Goal: Task Accomplishment & Management: Manage account settings

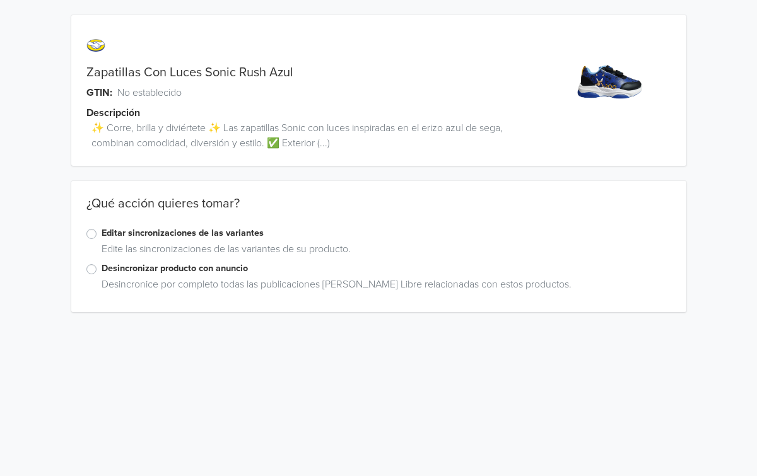
click at [102, 235] on label "Editar sincronizaciones de las variantes" at bounding box center [386, 233] width 569 height 14
click at [0, 0] on input "Editar sincronizaciones de las variantes" at bounding box center [0, 0] width 0 height 0
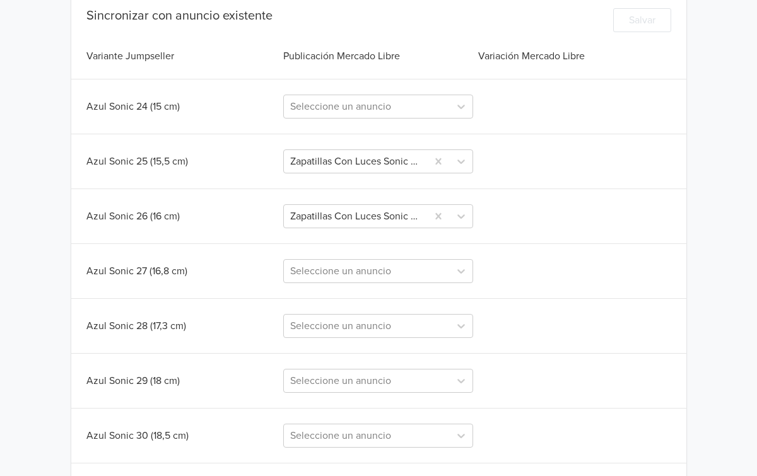
scroll to position [338, 0]
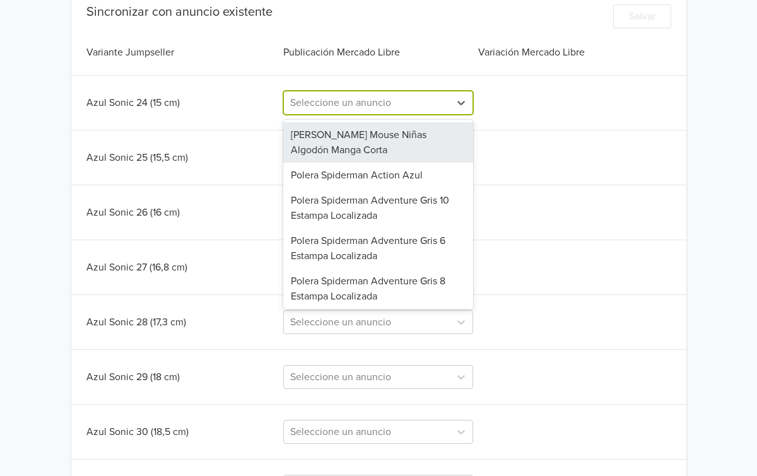
click at [441, 106] on div at bounding box center [366, 103] width 153 height 18
paste input "Zapatillas Con Luces Sonic Rush Azul"
type input "Zapatillas Con Luces Sonic Rush Azul"
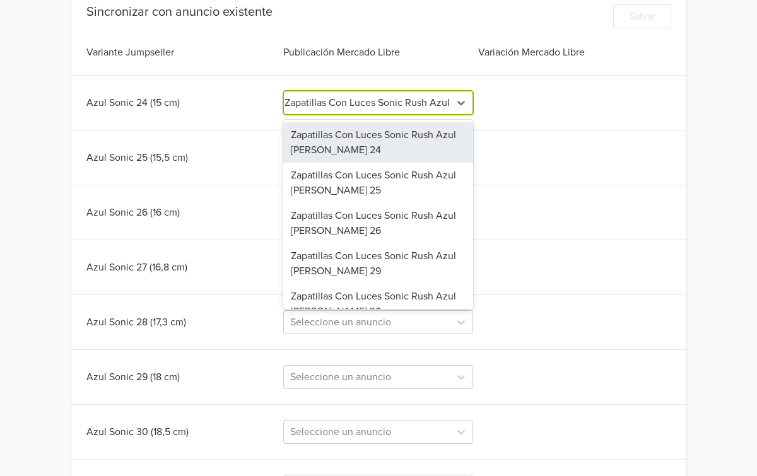
click at [390, 143] on div "Zapatillas Con Luces Sonic Rush Azul Azul Marino 24" at bounding box center [378, 142] width 190 height 40
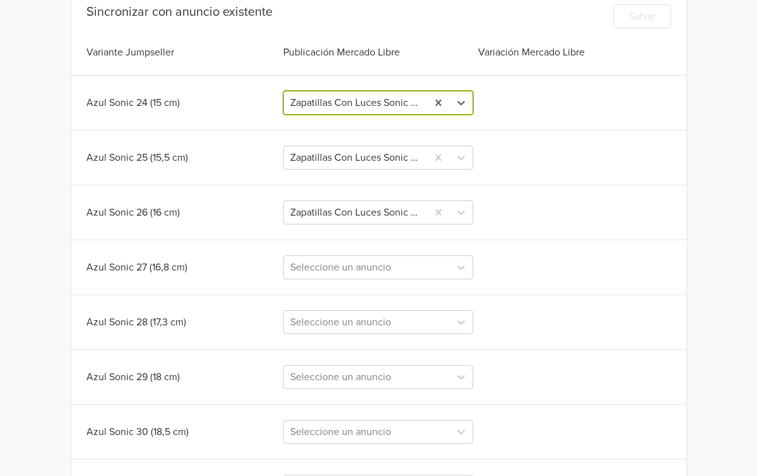
scroll to position [0, 0]
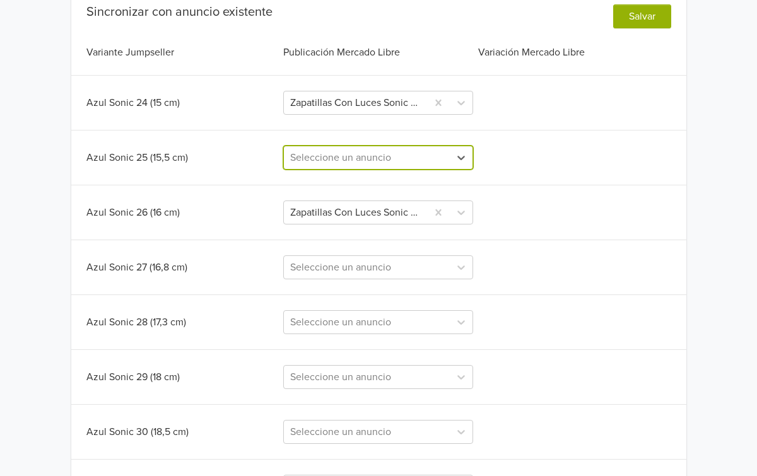
paste input "Zapatillas Con Luces Sonic Rush Azul"
type input "Zapatillas Con Luces Sonic Rush Azul"
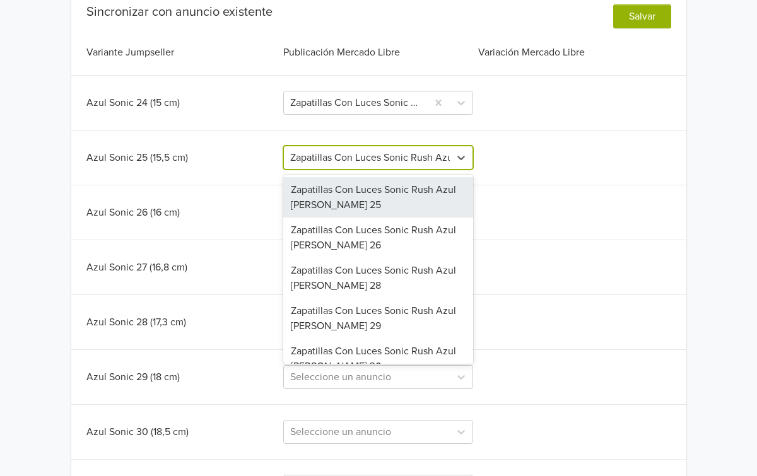
scroll to position [0, 6]
click at [378, 192] on div "Zapatillas Con Luces Sonic Rush Azul Azul Marino 25" at bounding box center [378, 197] width 190 height 40
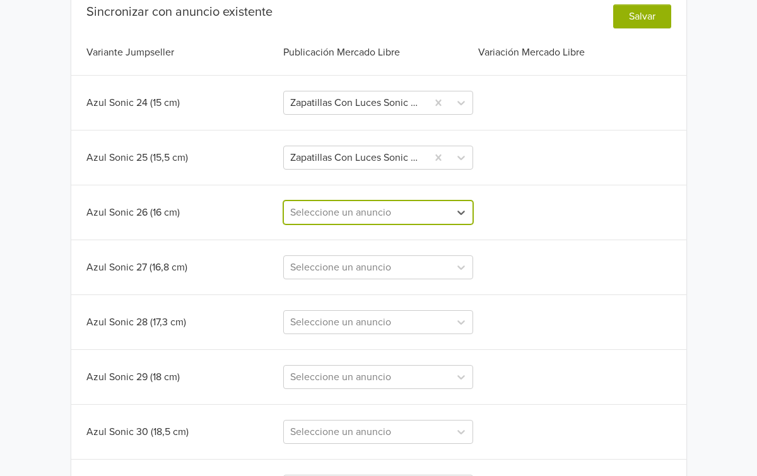
paste input "Zapatillas Con Luces Sonic Rush Azul"
type input "Zapatillas Con Luces Sonic Rush Azul"
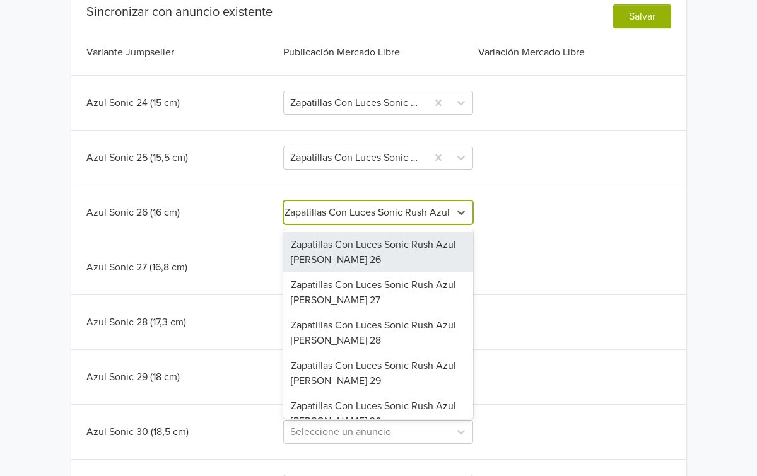
click at [382, 245] on div "Zapatillas Con Luces Sonic Rush Azul Azul Marino 26" at bounding box center [378, 252] width 190 height 40
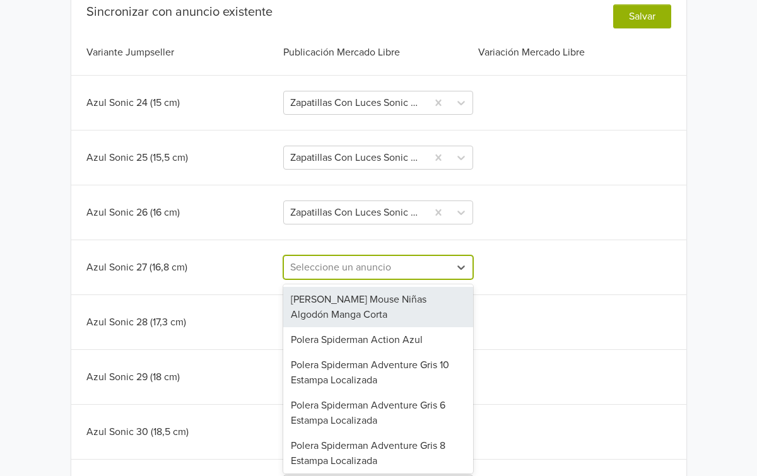
click at [404, 264] on div at bounding box center [366, 268] width 153 height 18
paste input "Zapatillas Con Luces Sonic Rush Azul"
type input "Zapatillas Con Luces Sonic Rush Azul"
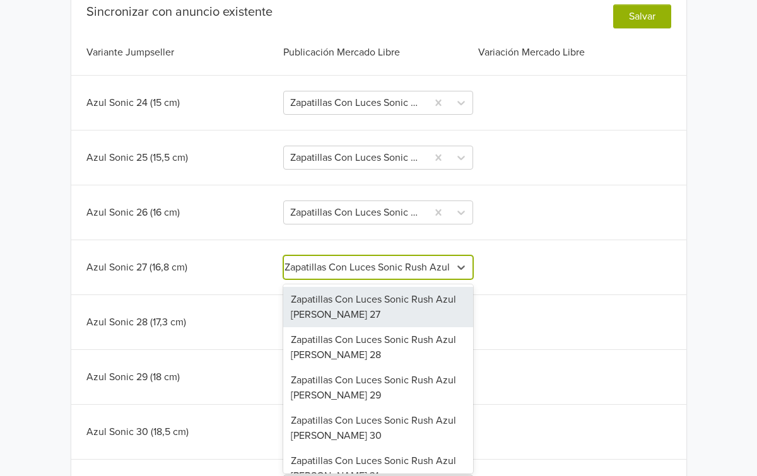
click at [372, 305] on div "Zapatillas Con Luces Sonic Rush Azul Azul Marino 27" at bounding box center [378, 307] width 190 height 40
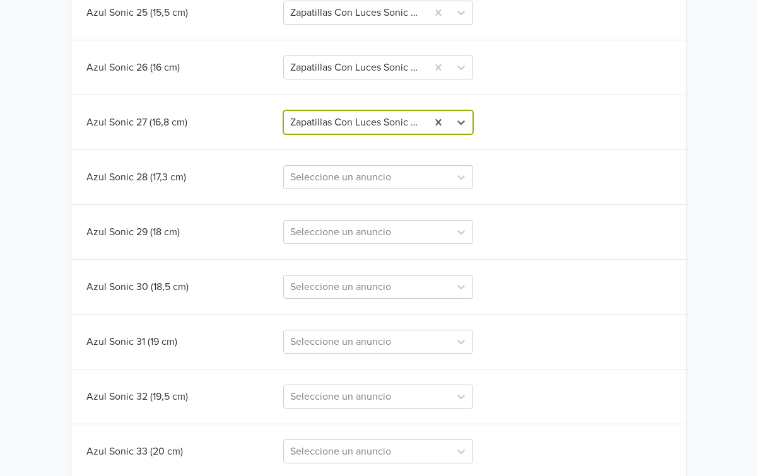
scroll to position [486, 0]
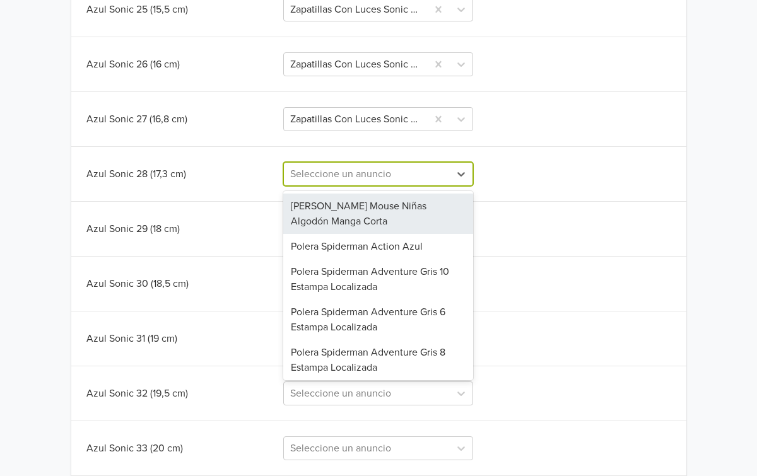
click at [410, 171] on div at bounding box center [366, 174] width 153 height 18
paste input "Zapatillas Con Luces Sonic Rush Azul"
type input "Zapatillas Con Luces Sonic Rush Azul"
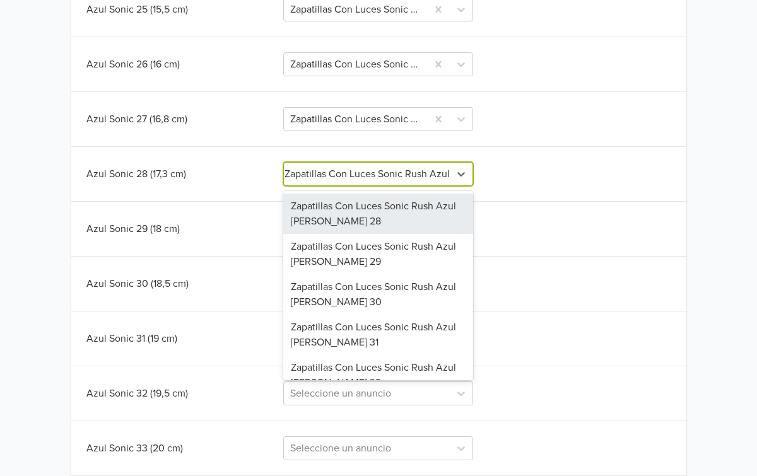
click at [378, 223] on div "Zapatillas Con Luces Sonic Rush Azul Azul Marino 28" at bounding box center [378, 214] width 190 height 40
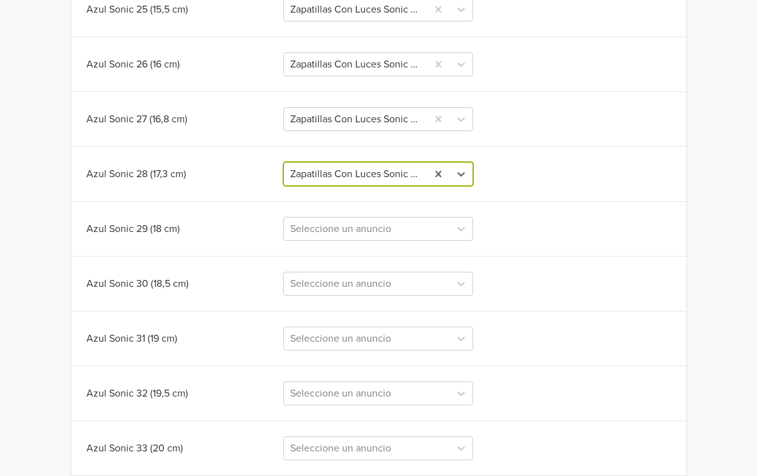
scroll to position [0, 0]
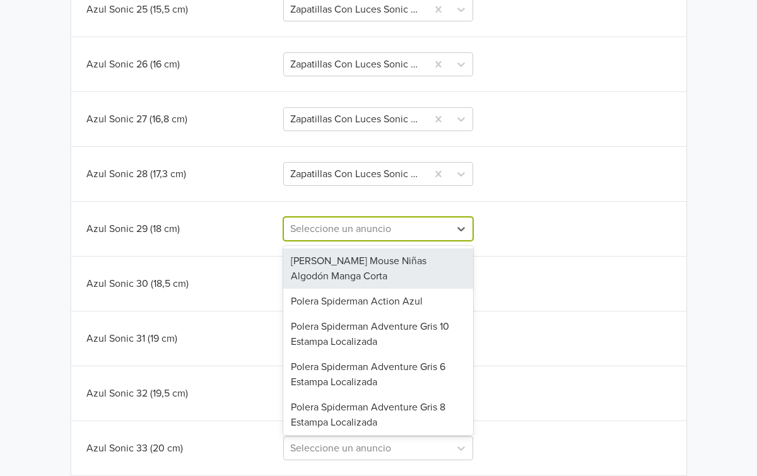
click at [394, 232] on div at bounding box center [366, 229] width 153 height 18
paste input "Zapatillas Con Luces Sonic Rush Azul"
type input "Zapatillas Con Luces Sonic Rush Azul"
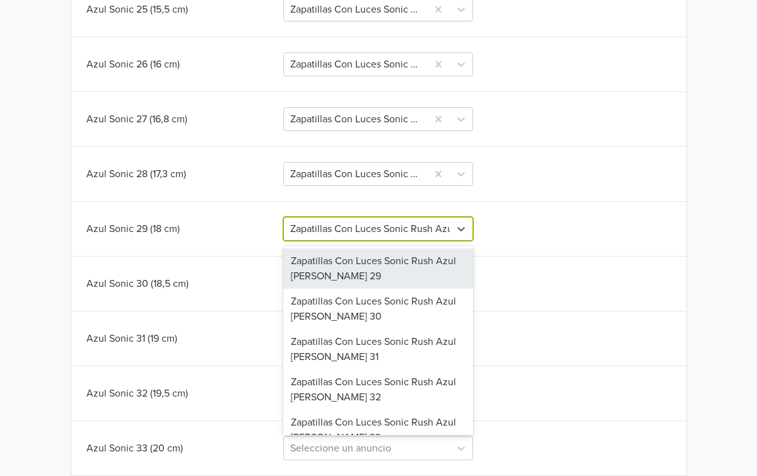
scroll to position [0, 6]
click at [382, 267] on div "Zapatillas Con Luces Sonic Rush Azul Azul Marino 29" at bounding box center [378, 268] width 190 height 40
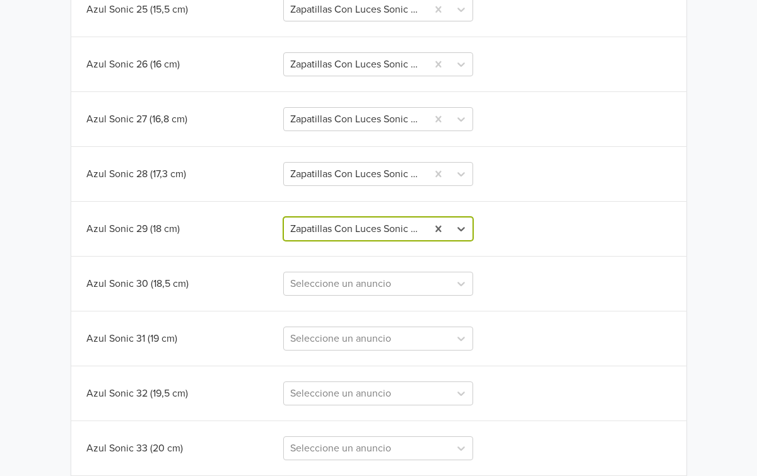
scroll to position [0, 0]
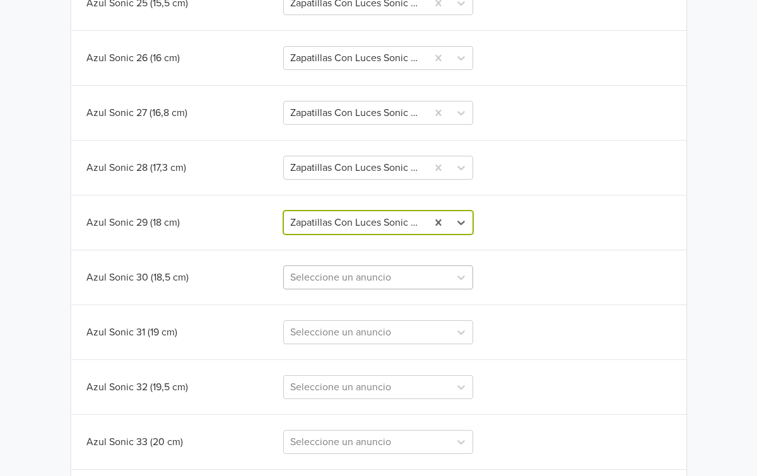
click at [375, 283] on div "Sincronizar con anuncio existente Salvar Variante Jumpseller Publicación Mercad…" at bounding box center [378, 179] width 615 height 659
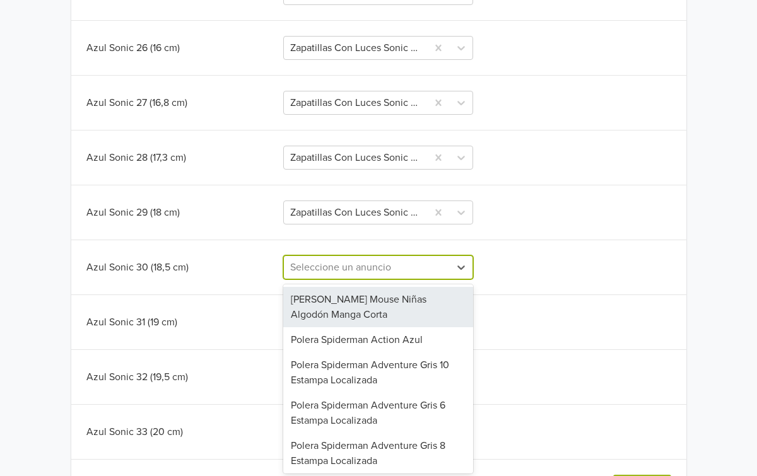
scroll to position [505, 0]
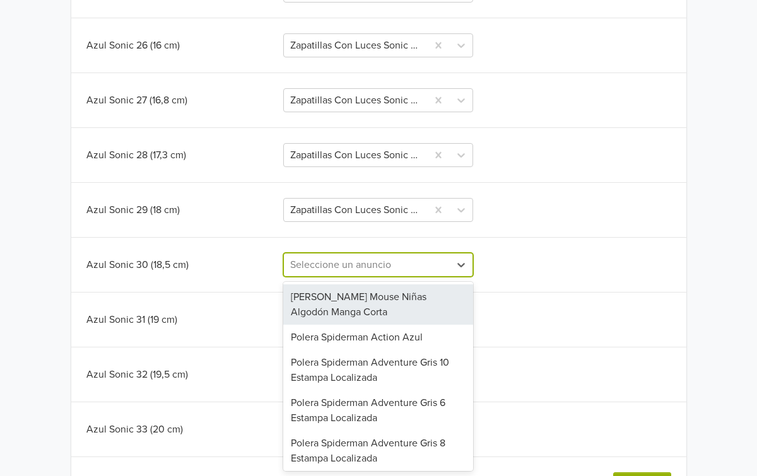
paste input "Zapatillas Con Luces Sonic Rush Azul"
type input "Zapatillas Con Luces Sonic Rush Azul"
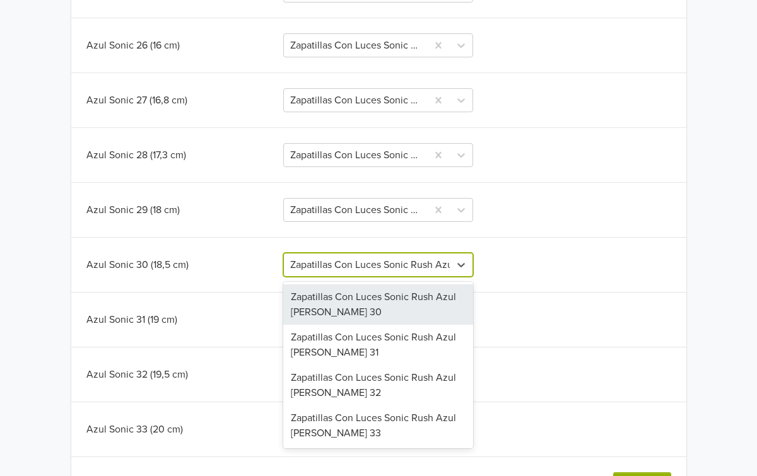
scroll to position [0, 6]
click at [378, 315] on div "Zapatillas Con Luces Sonic Rush Azul Azul Marino 30" at bounding box center [378, 304] width 190 height 40
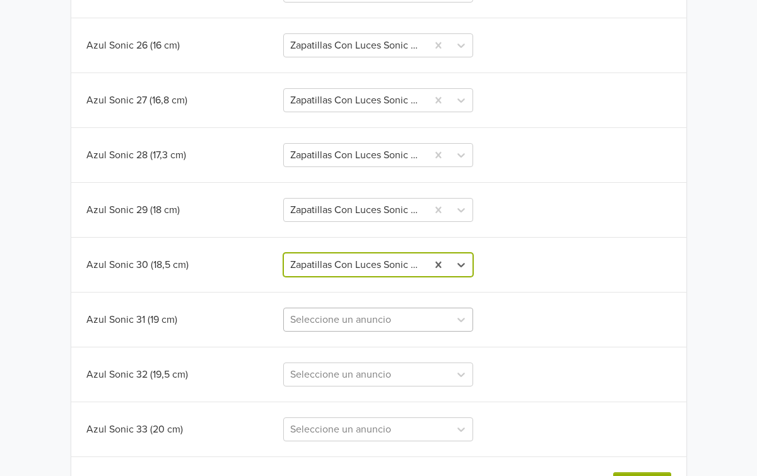
scroll to position [0, 0]
click at [378, 324] on div "Seleccione un anuncio" at bounding box center [378, 320] width 190 height 24
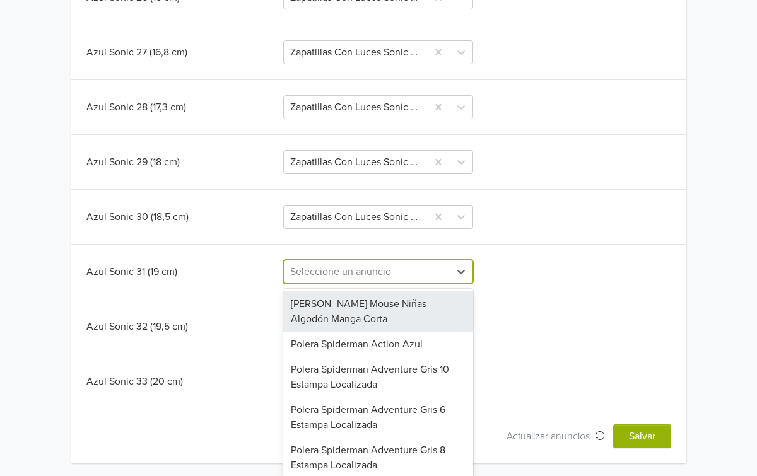
scroll to position [556, 0]
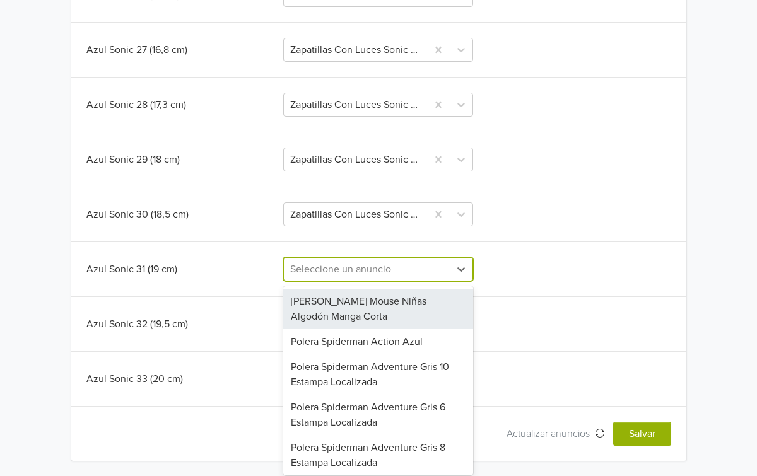
paste input "Zapatillas Con Luces Sonic Rush Azul"
type input "Zapatillas Con Luces Sonic Rush Azul"
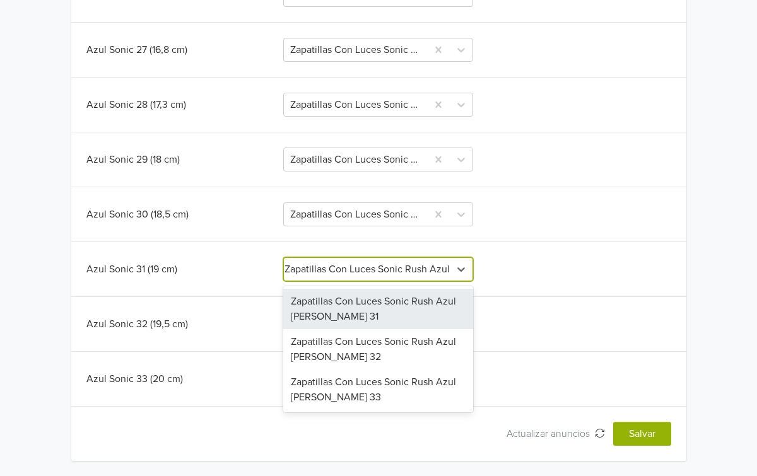
click at [371, 313] on div "Zapatillas Con Luces Sonic Rush Azul Azul Marino 31" at bounding box center [378, 309] width 190 height 40
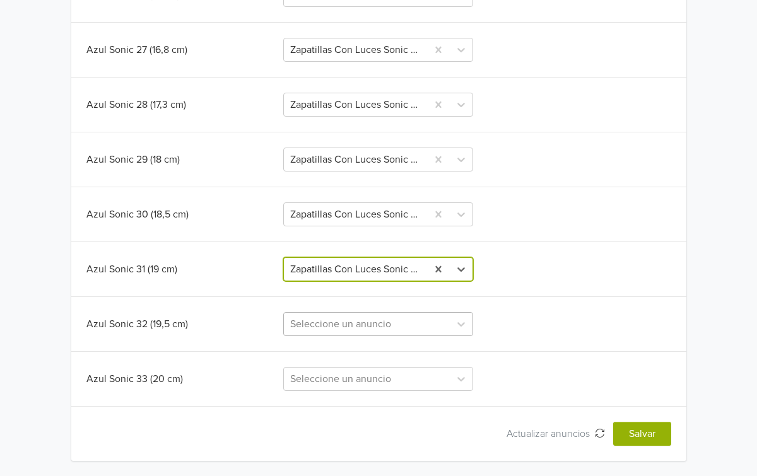
click at [376, 328] on div at bounding box center [366, 324] width 153 height 18
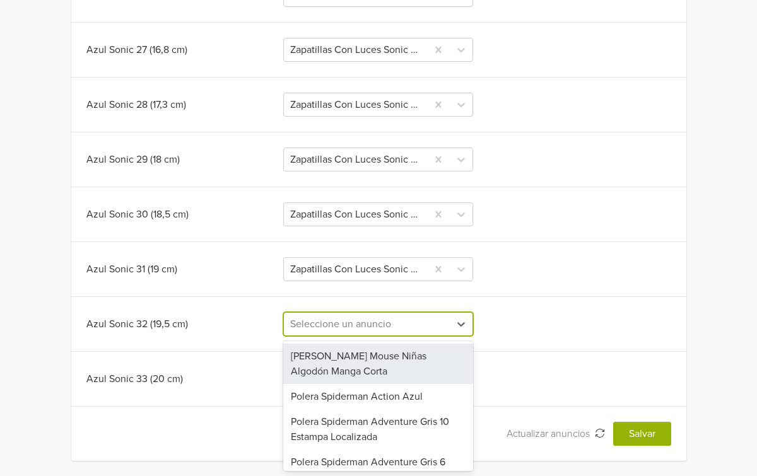
paste input "Zapatillas Con Luces Sonic Rush Azul"
type input "Zapatillas Con Luces Sonic Rush Azul"
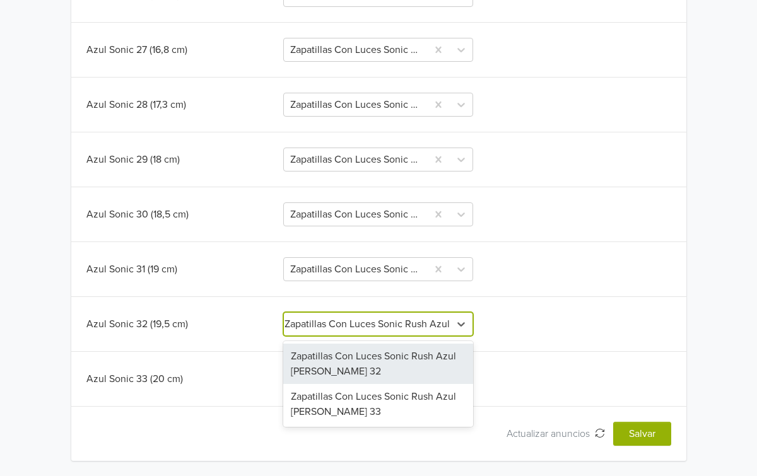
click at [370, 353] on div "Zapatillas Con Luces Sonic Rush Azul Azul Marino 32" at bounding box center [378, 364] width 190 height 40
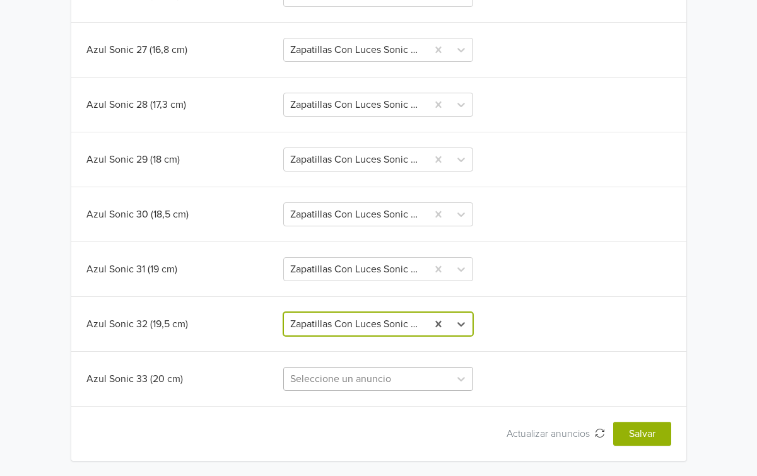
scroll to position [665, 0]
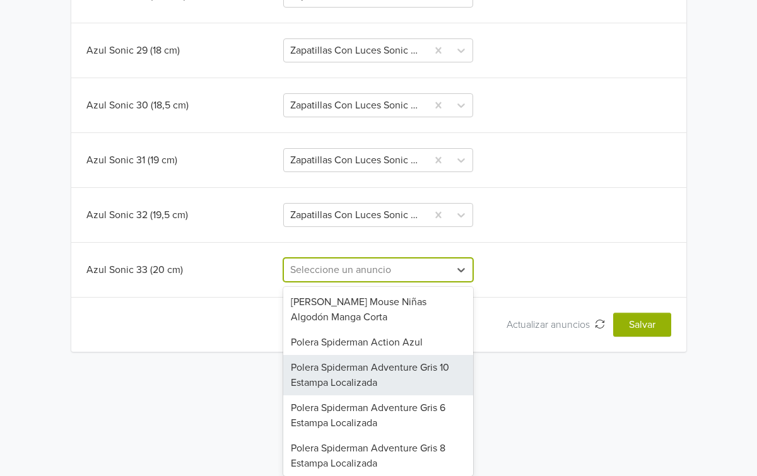
click at [371, 282] on div "Polera Spiderman Adventure Gris 10 Estampa Localizada, 3 of 58. 58 results avai…" at bounding box center [378, 270] width 190 height 24
paste input "Zapatillas Con Luces Sonic Rush Azul"
type input "Zapatillas Con Luces Sonic Rush Azul"
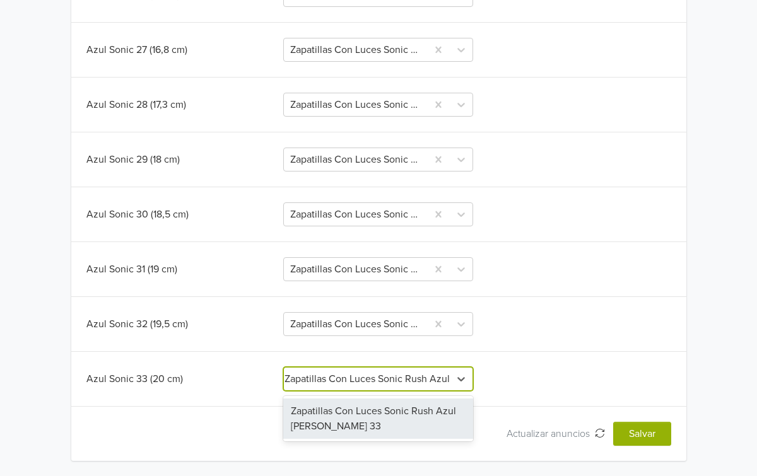
click at [368, 413] on div "Zapatillas Con Luces Sonic Rush Azul Azul Marino 33" at bounding box center [378, 419] width 190 height 40
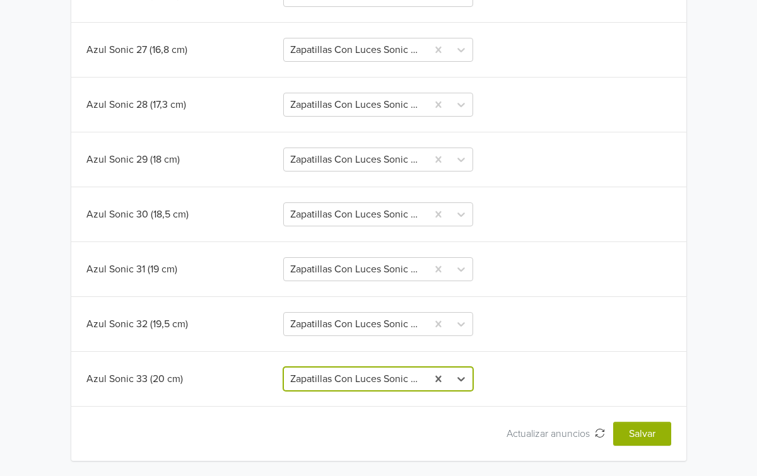
scroll to position [0, 0]
click at [641, 436] on button "Salvar" at bounding box center [642, 434] width 58 height 24
